Goal: Navigation & Orientation: Understand site structure

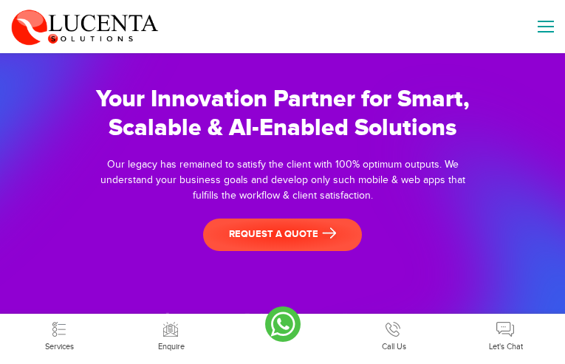
scroll to position [4378, 0]
